Goal: Check status: Check status

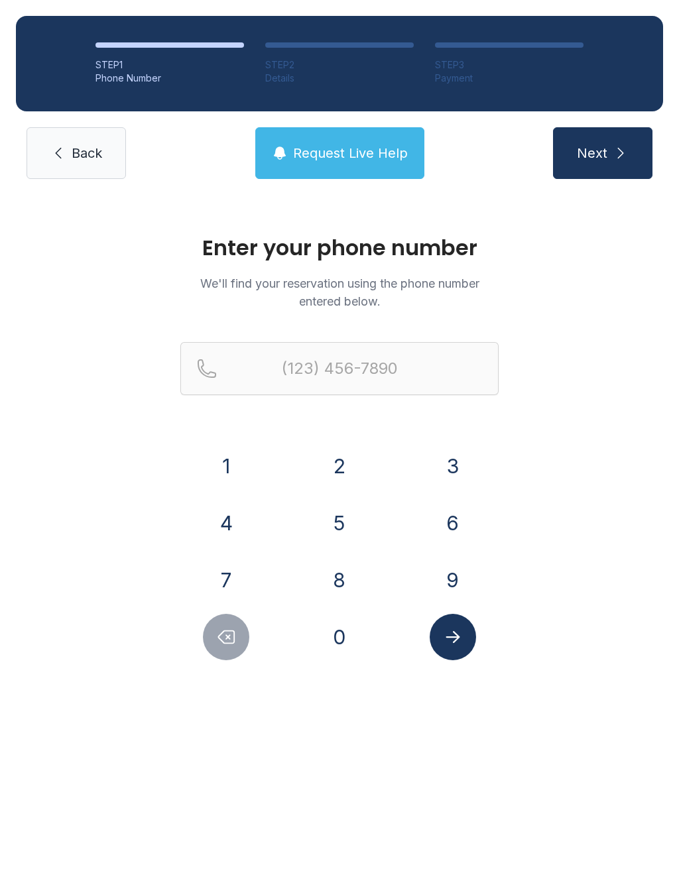
click at [457, 470] on button "3" at bounding box center [452, 466] width 46 height 46
click at [221, 472] on button "1" at bounding box center [226, 466] width 46 height 46
click at [339, 568] on button "8" at bounding box center [339, 580] width 46 height 46
click at [352, 508] on button "5" at bounding box center [339, 523] width 46 height 46
click at [341, 632] on button "0" at bounding box center [339, 637] width 46 height 46
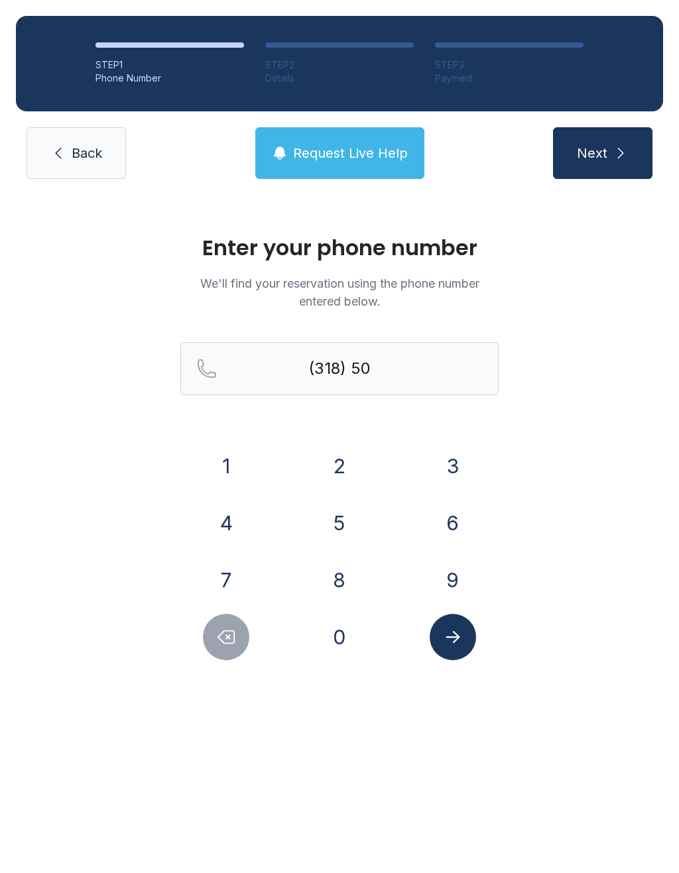
click at [457, 450] on button "3" at bounding box center [452, 466] width 46 height 46
click at [451, 460] on button "3" at bounding box center [452, 466] width 46 height 46
click at [333, 634] on button "0" at bounding box center [339, 637] width 46 height 46
click at [241, 568] on button "7" at bounding box center [226, 580] width 46 height 46
click at [459, 452] on button "3" at bounding box center [452, 466] width 46 height 46
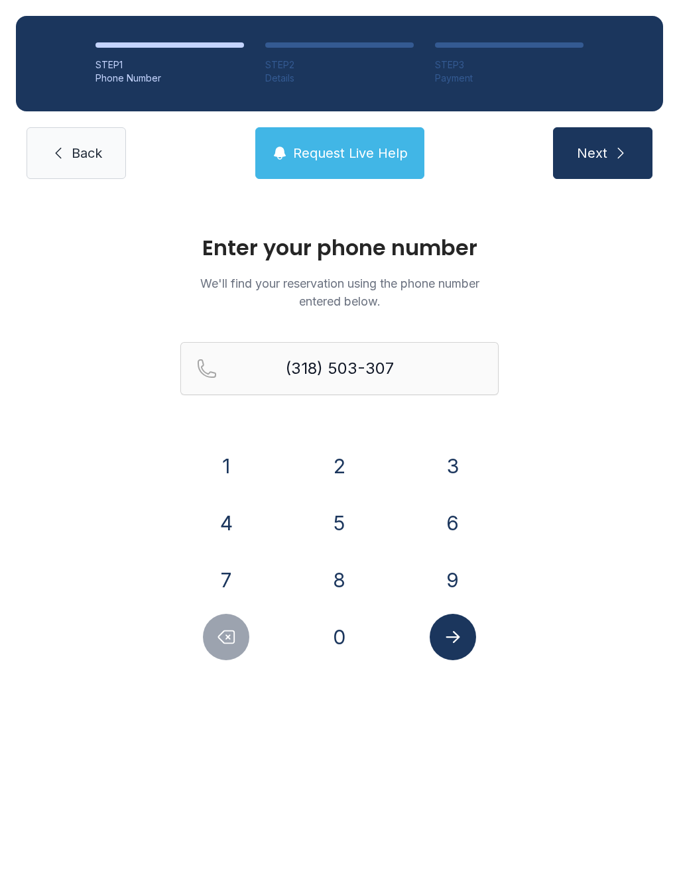
type input "[PHONE_NUMBER]"
click at [459, 643] on icon "Submit lookup form" at bounding box center [453, 637] width 20 height 20
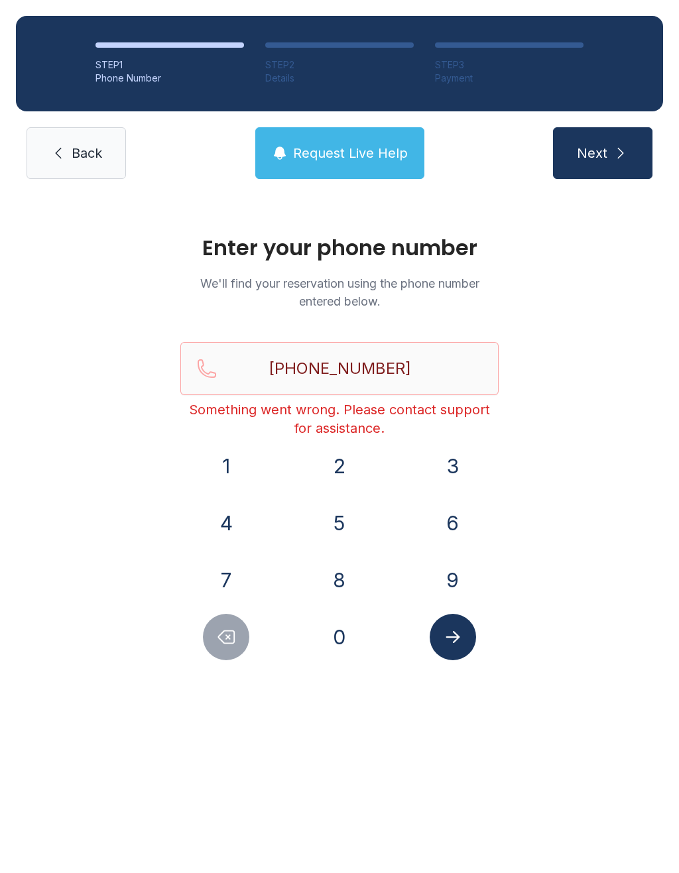
click at [90, 148] on span "Back" at bounding box center [87, 153] width 30 height 19
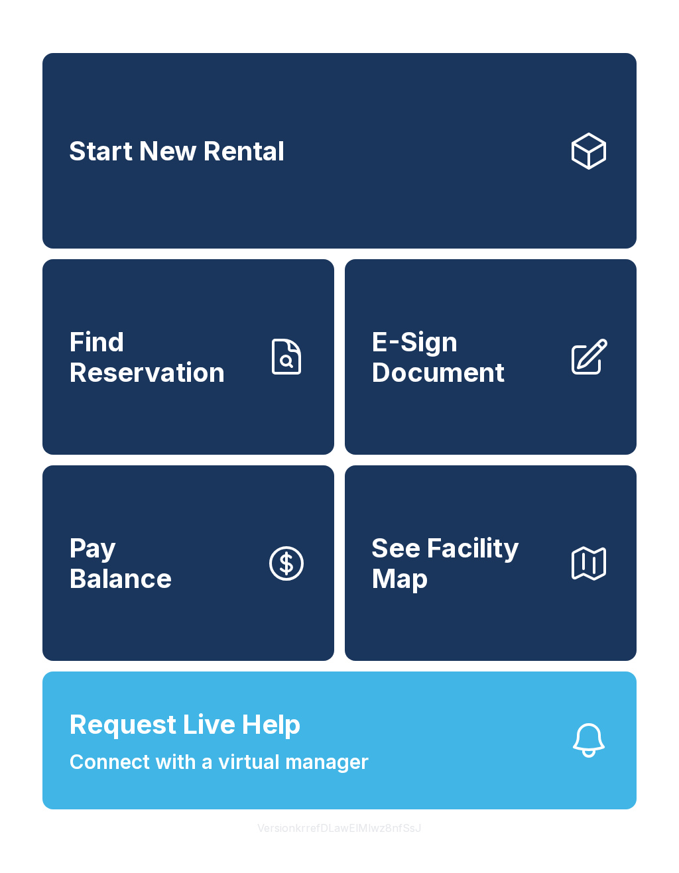
click at [247, 408] on link "Find Reservation" at bounding box center [188, 356] width 292 height 195
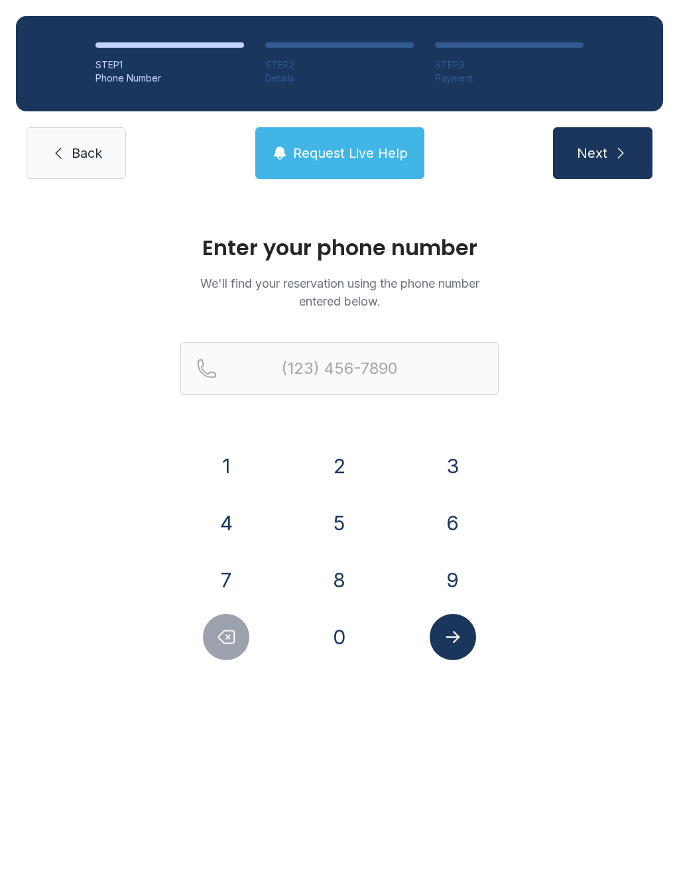
click at [461, 474] on button "3" at bounding box center [452, 466] width 46 height 46
click at [220, 467] on button "1" at bounding box center [226, 466] width 46 height 46
click at [338, 577] on button "8" at bounding box center [339, 580] width 46 height 46
click at [345, 526] on button "5" at bounding box center [339, 523] width 46 height 46
click at [345, 633] on button "0" at bounding box center [339, 637] width 46 height 46
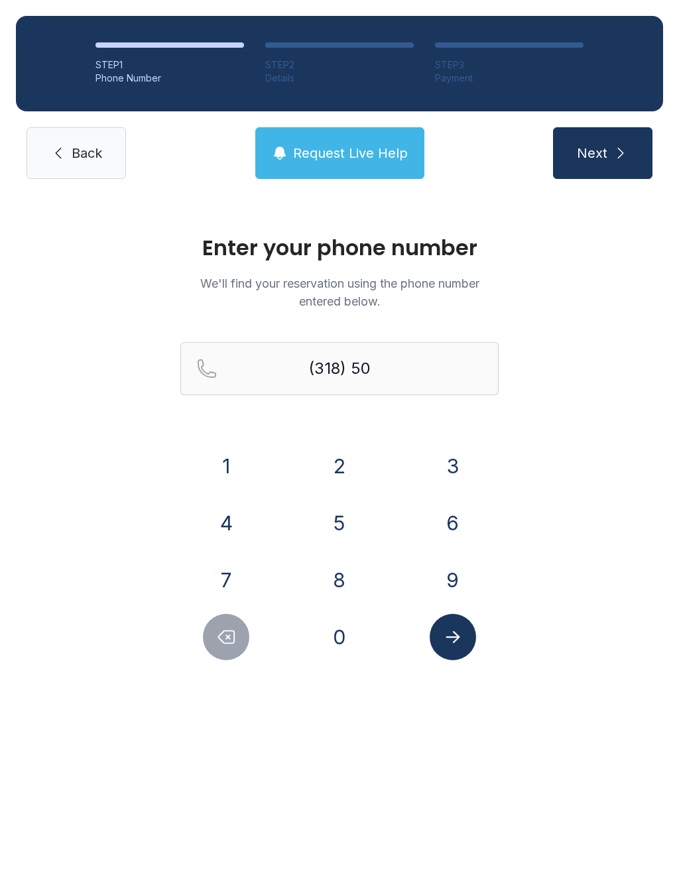
click at [462, 469] on button "3" at bounding box center [452, 466] width 46 height 46
click at [457, 467] on button "3" at bounding box center [452, 466] width 46 height 46
click at [344, 644] on button "0" at bounding box center [339, 637] width 46 height 46
click at [233, 574] on button "7" at bounding box center [226, 580] width 46 height 46
click at [450, 469] on button "3" at bounding box center [452, 466] width 46 height 46
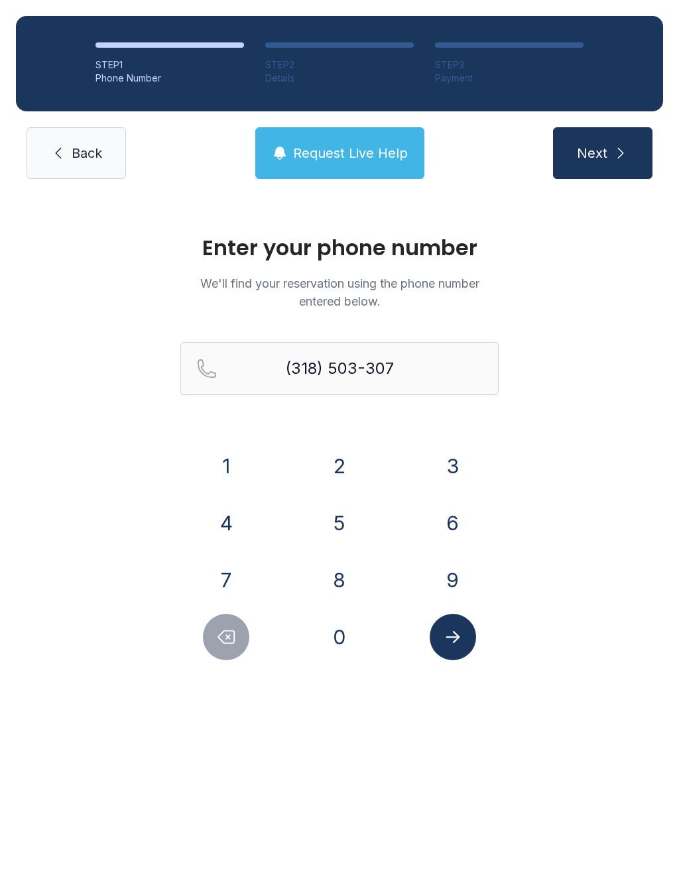
type input "[PHONE_NUMBER]"
click at [455, 645] on icon "Submit lookup form" at bounding box center [453, 637] width 20 height 20
